Goal: Task Accomplishment & Management: Use online tool/utility

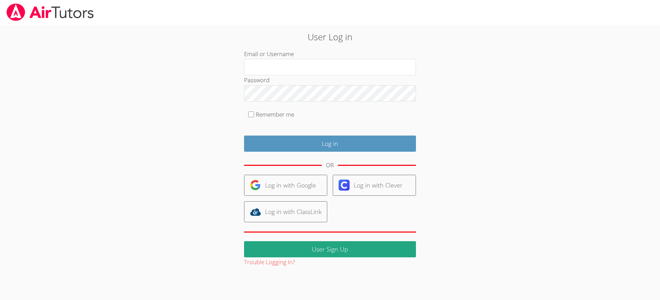
type input "[EMAIL_ADDRESS][DOMAIN_NAME]"
click at [250, 116] on input "Remember me" at bounding box center [251, 114] width 6 height 6
checkbox input "true"
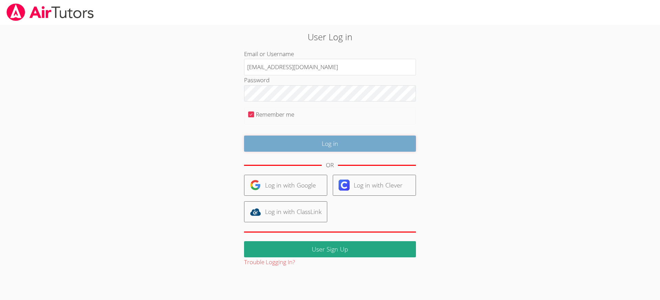
click at [334, 142] on input "Log in" at bounding box center [330, 143] width 172 height 16
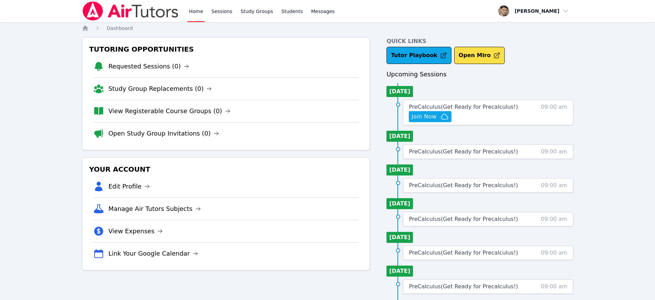
click at [199, 11] on link "Home" at bounding box center [195, 11] width 17 height 22
click at [216, 11] on link "Sessions" at bounding box center [222, 11] width 24 height 22
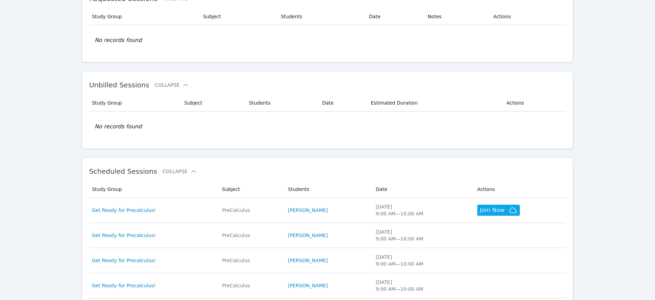
scroll to position [102, 0]
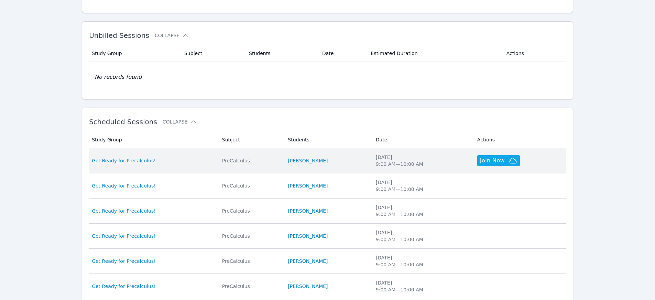
click at [102, 158] on span "Get Ready for Precalculus!" at bounding box center [124, 160] width 64 height 7
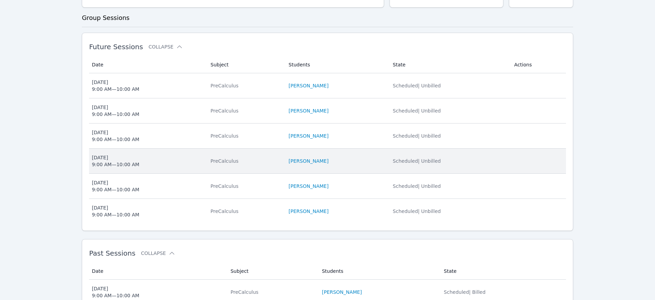
scroll to position [202, 0]
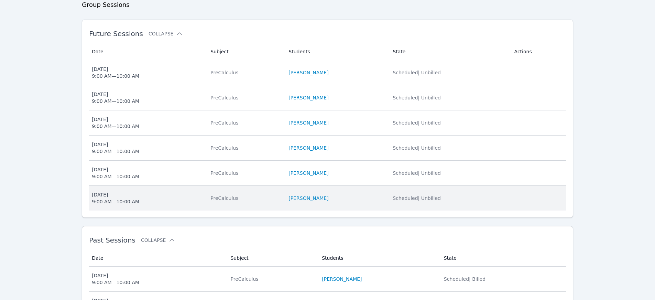
click at [172, 195] on span "[DATE] 9:00 AM — 10:00 AM" at bounding box center [147, 198] width 110 height 14
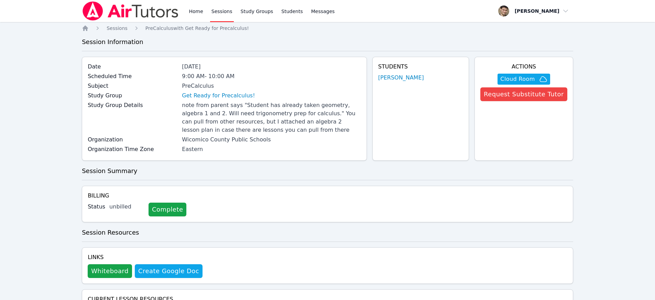
scroll to position [13, 0]
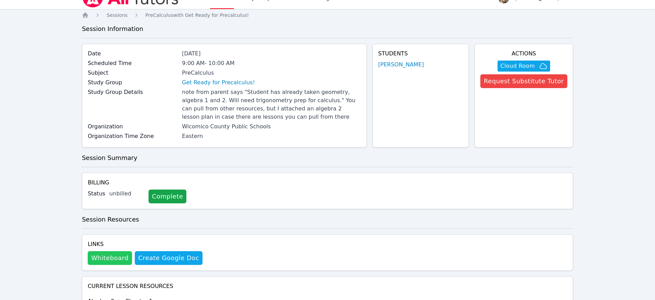
click at [105, 257] on button "Whiteboard" at bounding box center [110, 258] width 44 height 14
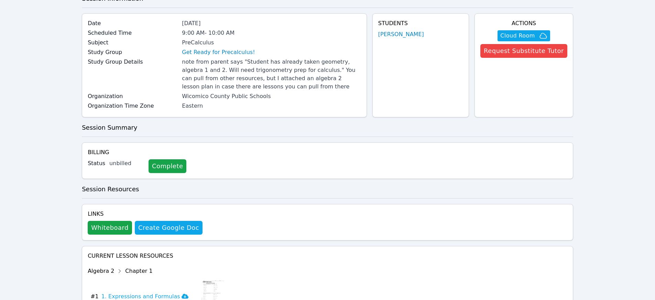
scroll to position [0, 0]
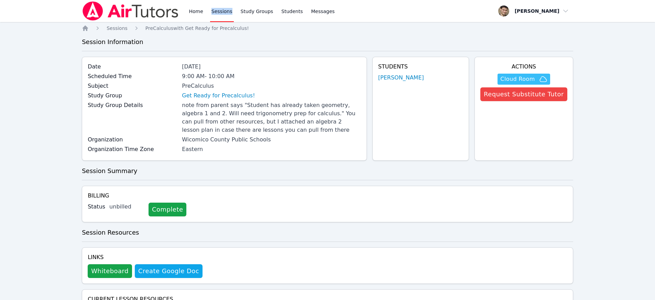
click at [527, 77] on span "Cloud Room" at bounding box center [517, 79] width 34 height 8
click at [408, 75] on link "[PERSON_NAME]" at bounding box center [401, 78] width 46 height 8
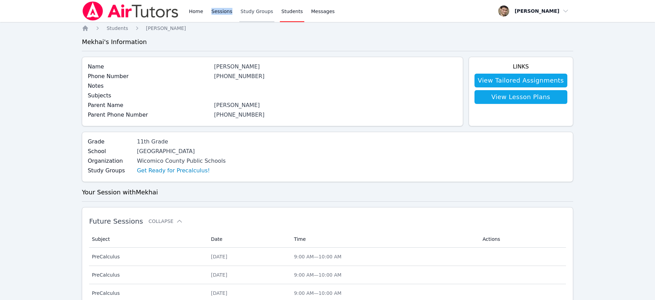
click at [253, 11] on link "Study Groups" at bounding box center [256, 11] width 35 height 22
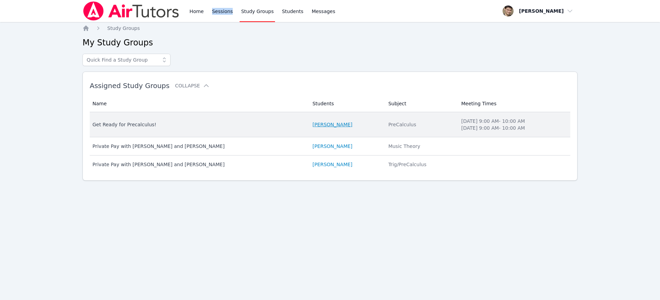
click at [323, 123] on link "[PERSON_NAME]" at bounding box center [333, 124] width 40 height 7
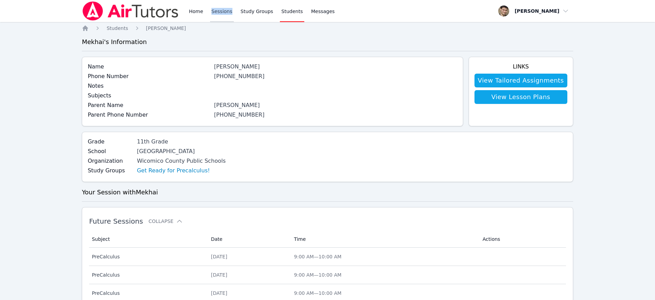
click at [221, 13] on link "Sessions" at bounding box center [222, 11] width 24 height 22
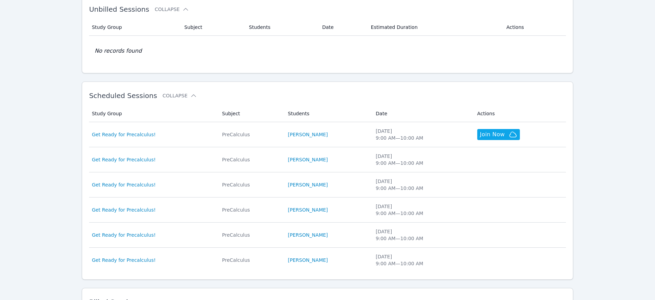
scroll to position [133, 0]
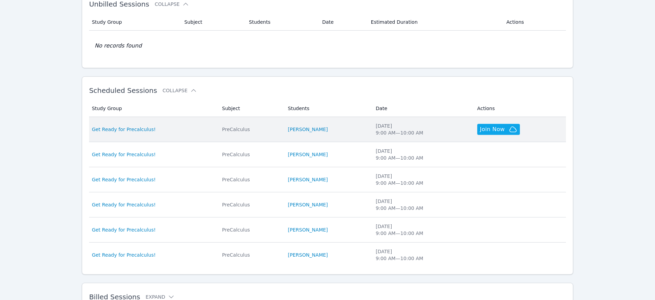
click at [229, 129] on div "PreCalculus" at bounding box center [251, 129] width 58 height 7
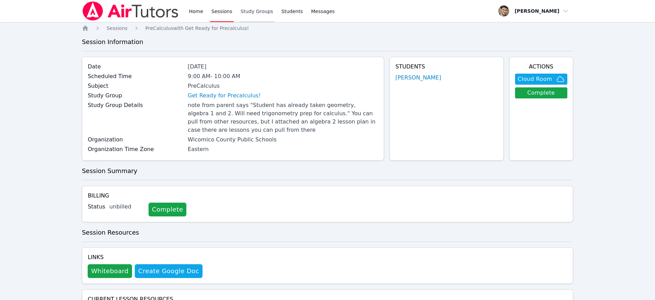
click at [260, 13] on link "Study Groups" at bounding box center [256, 11] width 35 height 22
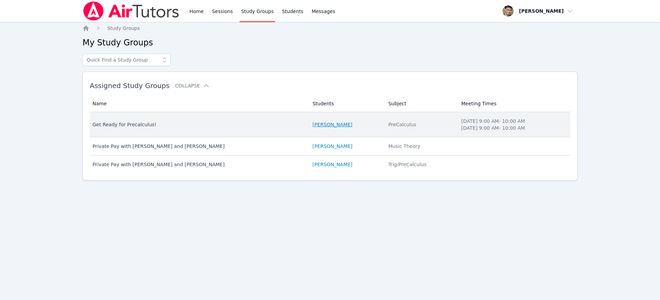
click at [317, 124] on link "[PERSON_NAME]" at bounding box center [333, 124] width 40 height 7
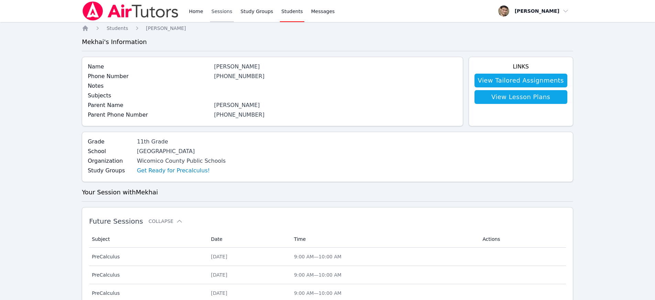
click at [220, 13] on link "Sessions" at bounding box center [222, 11] width 24 height 22
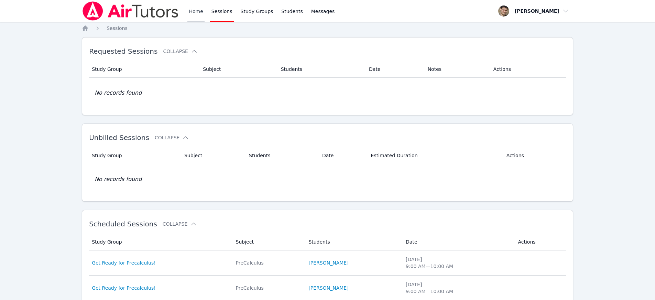
click at [188, 11] on link "Home" at bounding box center [195, 11] width 17 height 22
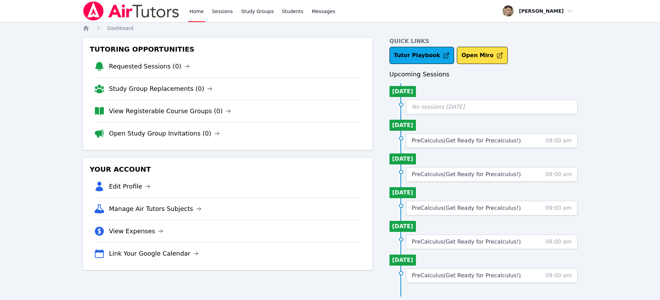
click at [51, 123] on div "Home Sessions Study Groups Students Messages Open user menu [PERSON_NAME] Open …" at bounding box center [330, 150] width 660 height 300
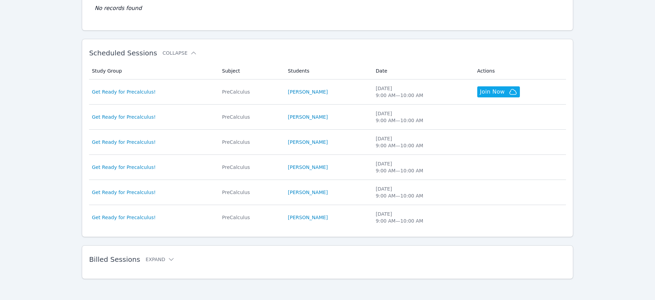
scroll to position [172, 0]
click at [154, 256] on button "Expand" at bounding box center [160, 258] width 29 height 7
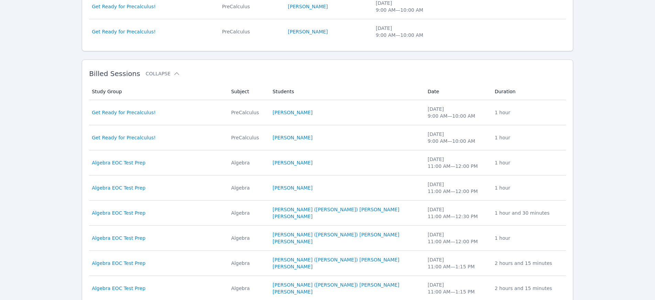
scroll to position [398, 0]
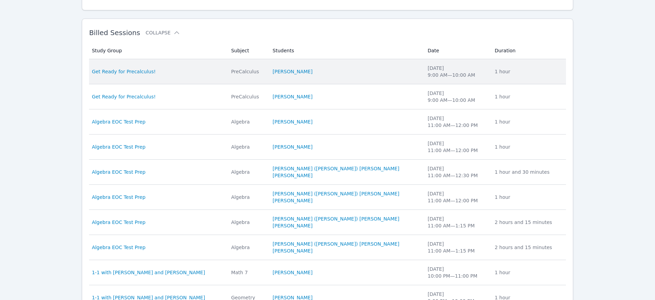
click at [428, 71] on div "Thu Aug 7 9:00 AM — 10:00 AM" at bounding box center [457, 72] width 59 height 14
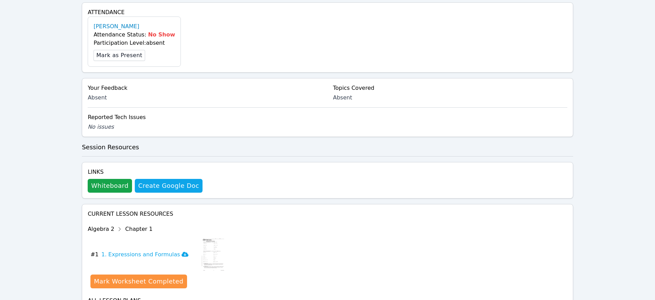
scroll to position [244, 0]
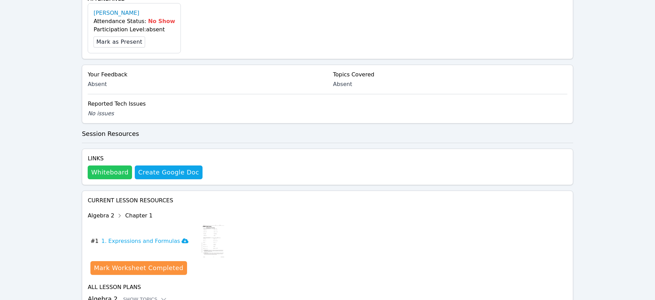
click at [98, 165] on button "Whiteboard" at bounding box center [110, 172] width 44 height 14
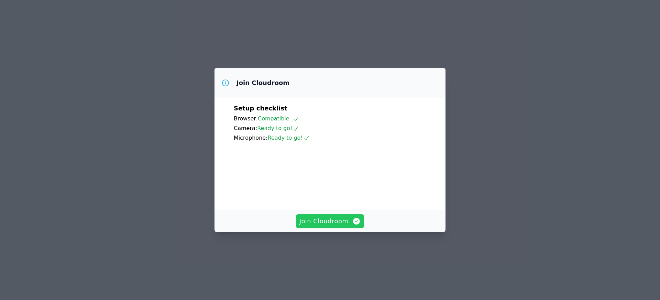
click at [327, 226] on span "Join Cloudroom" at bounding box center [331, 221] width 62 height 10
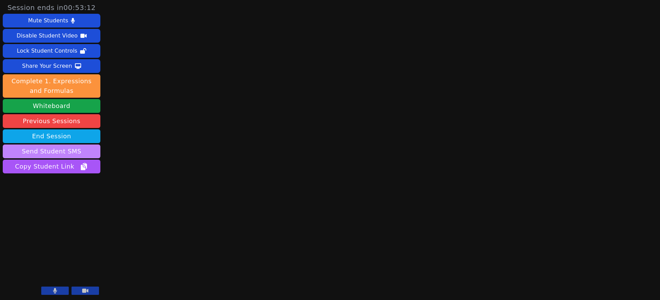
click at [66, 153] on button "Send Student SMS" at bounding box center [52, 151] width 98 height 14
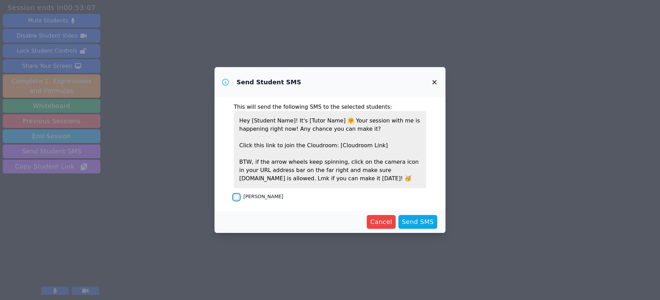
click at [238, 198] on input "Mekhai Jeffress" at bounding box center [237, 197] width 6 height 6
checkbox input "true"
click at [427, 220] on span "Send SMS" at bounding box center [418, 222] width 32 height 10
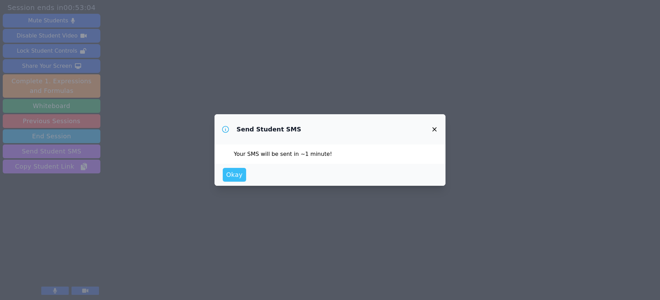
click at [235, 176] on span "Okay" at bounding box center [234, 175] width 17 height 10
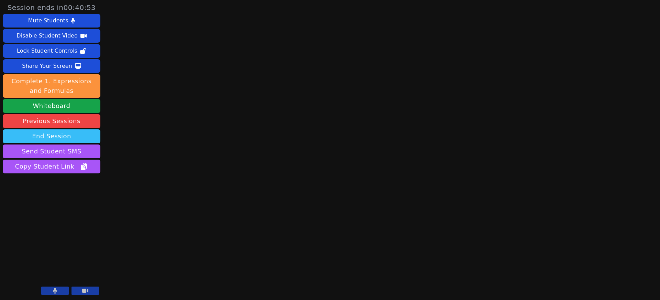
click at [54, 135] on button "End Session" at bounding box center [52, 136] width 98 height 14
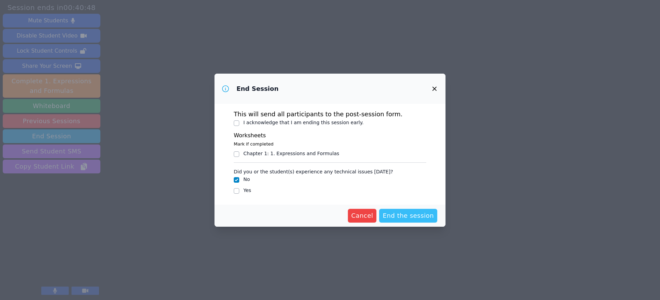
click at [415, 218] on span "End the session" at bounding box center [408, 216] width 51 height 10
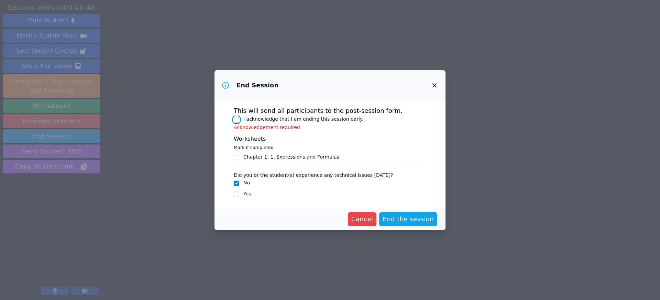
click at [236, 119] on input "I acknowledge that I am ending this session early." at bounding box center [237, 120] width 6 height 6
checkbox input "true"
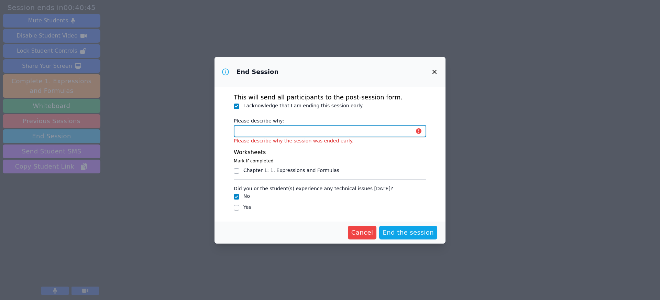
click at [264, 132] on input "Please describe why:" at bounding box center [330, 131] width 193 height 12
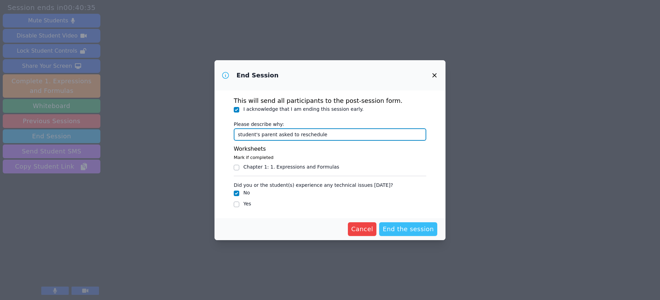
type input "student's parent asked to reschedule"
click at [406, 232] on span "End the session" at bounding box center [408, 229] width 51 height 10
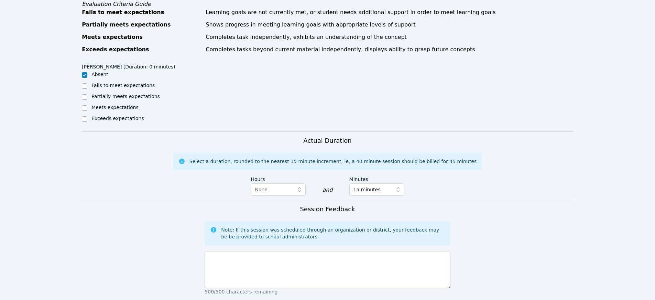
scroll to position [427, 0]
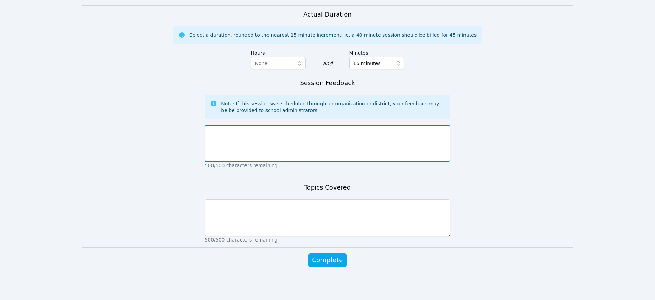
click at [275, 137] on textarea at bounding box center [328, 143] width 246 height 37
drag, startPoint x: 284, startPoint y: 134, endPoint x: 188, endPoint y: 133, distance: 95.9
click at [188, 133] on form "Student Participation Do not enter a participation level for ABSENT students Me…" at bounding box center [327, 21] width 491 height 518
type textarea "parent asked to reschedule"
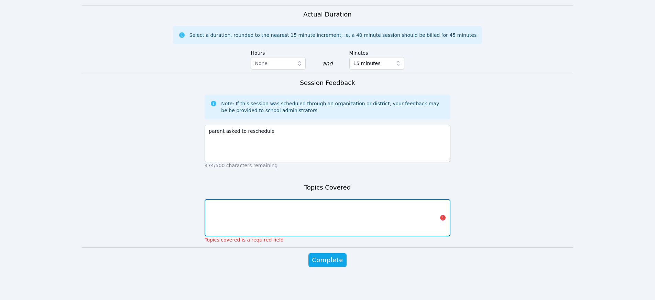
click at [248, 225] on textarea at bounding box center [328, 217] width 246 height 37
paste textarea "parent asked to reschedule"
type textarea "parent asked to reschedule"
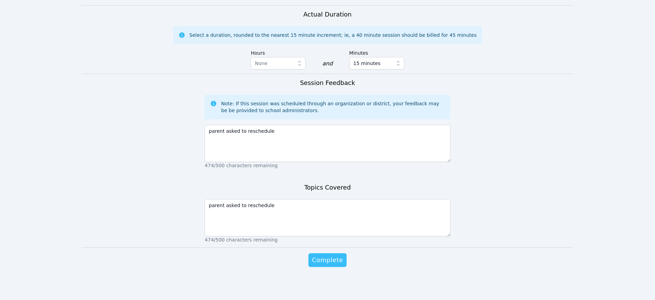
click at [332, 259] on span "Complete" at bounding box center [327, 260] width 31 height 10
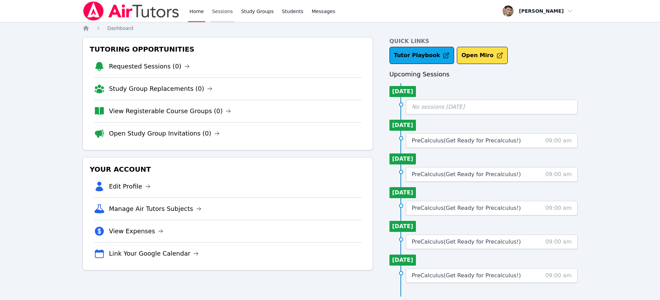
click at [213, 7] on link "Sessions" at bounding box center [223, 11] width 24 height 22
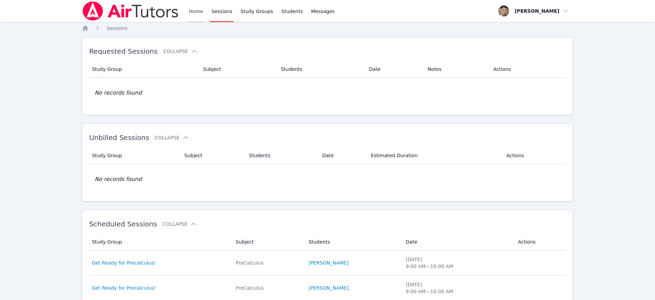
click at [197, 8] on link "Home" at bounding box center [195, 11] width 17 height 22
